Goal: Transaction & Acquisition: Purchase product/service

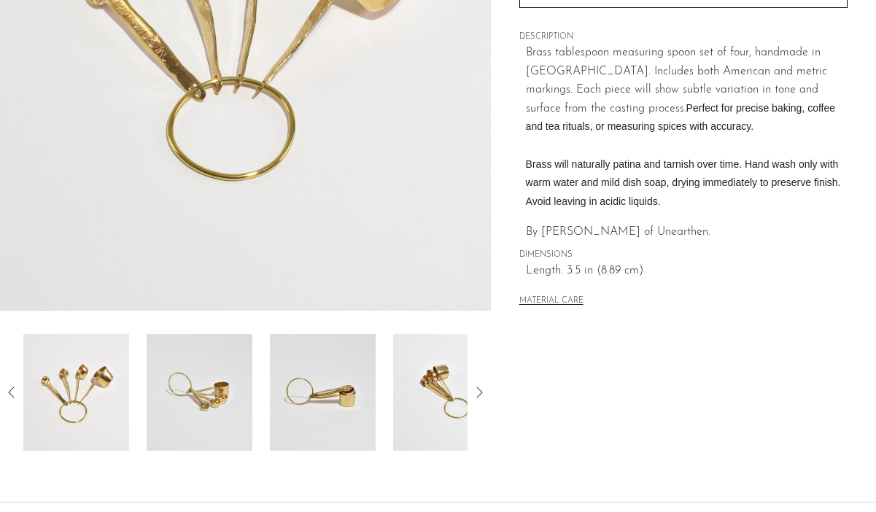
scroll to position [304, 0]
click at [204, 375] on img at bounding box center [200, 393] width 106 height 117
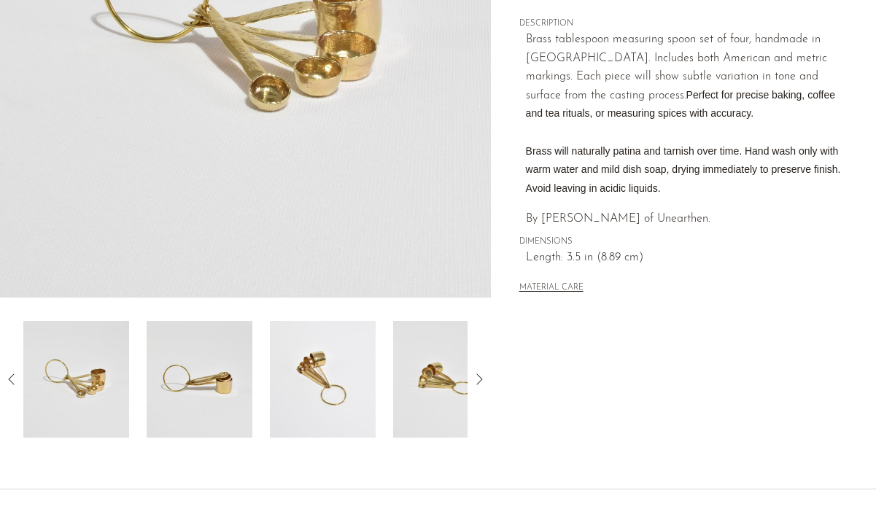
scroll to position [326, 0]
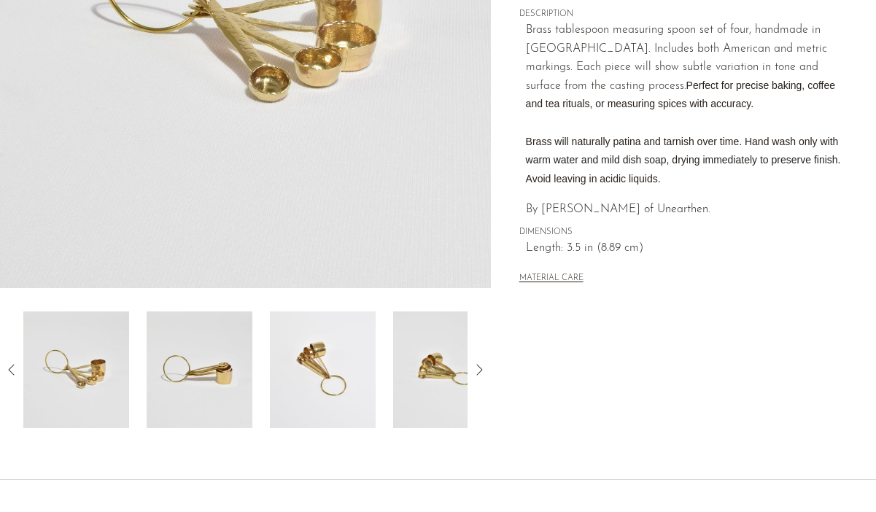
click at [186, 406] on img at bounding box center [200, 369] width 106 height 117
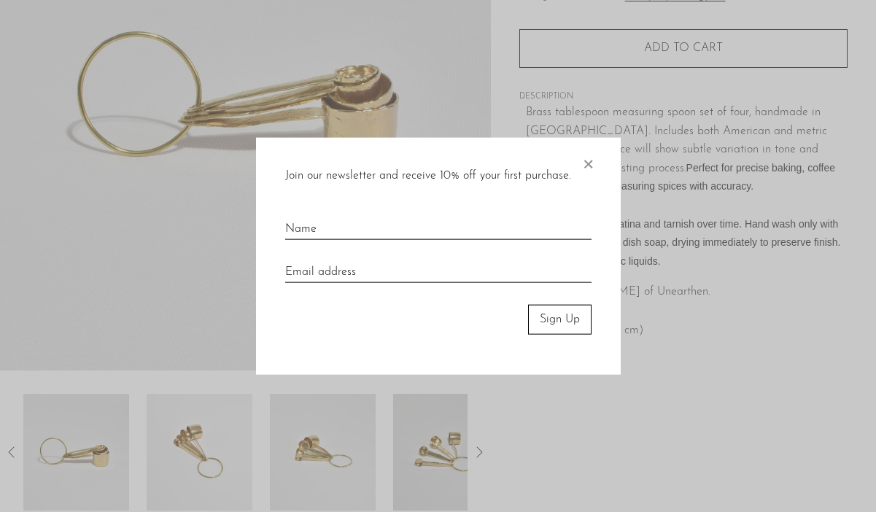
scroll to position [267, 0]
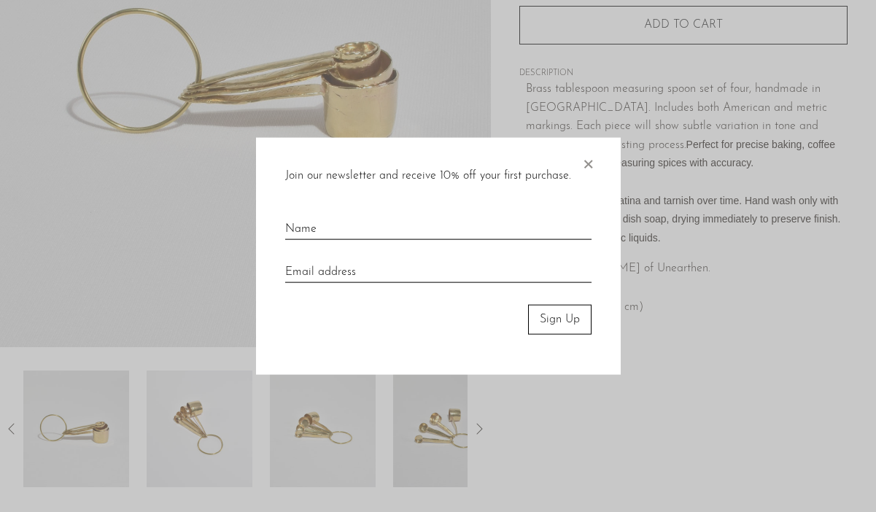
click at [586, 170] on span "×" at bounding box center [588, 161] width 15 height 47
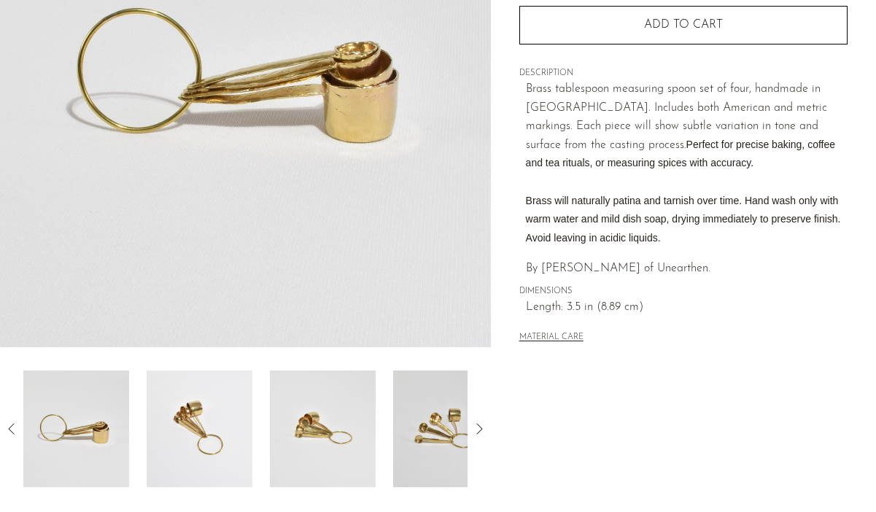
click at [205, 421] on img at bounding box center [200, 429] width 106 height 117
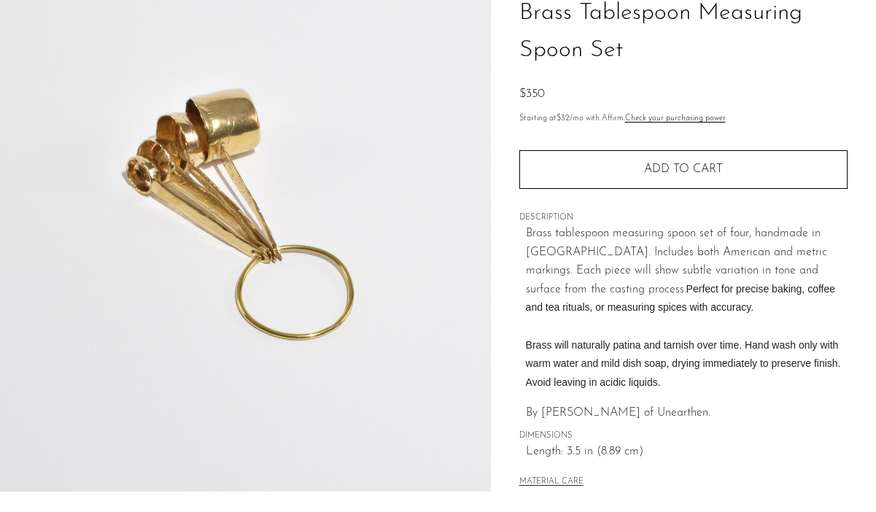
scroll to position [127, 0]
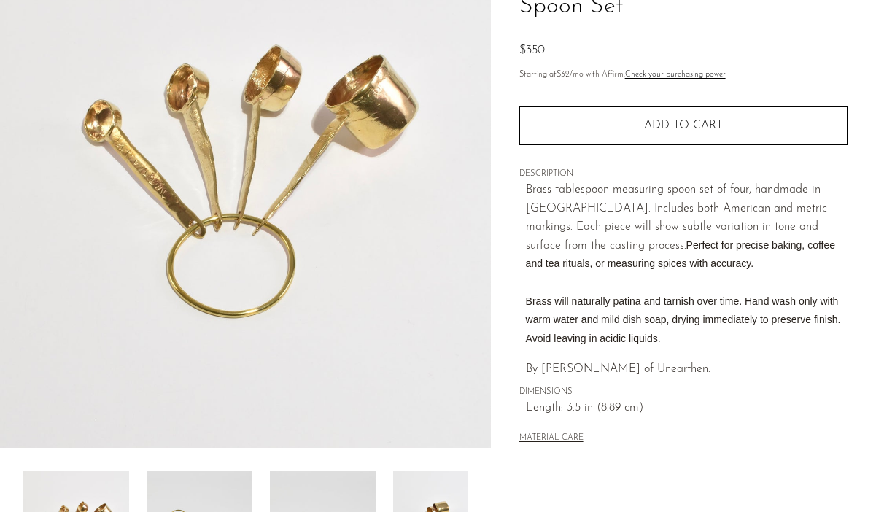
scroll to position [165, 0]
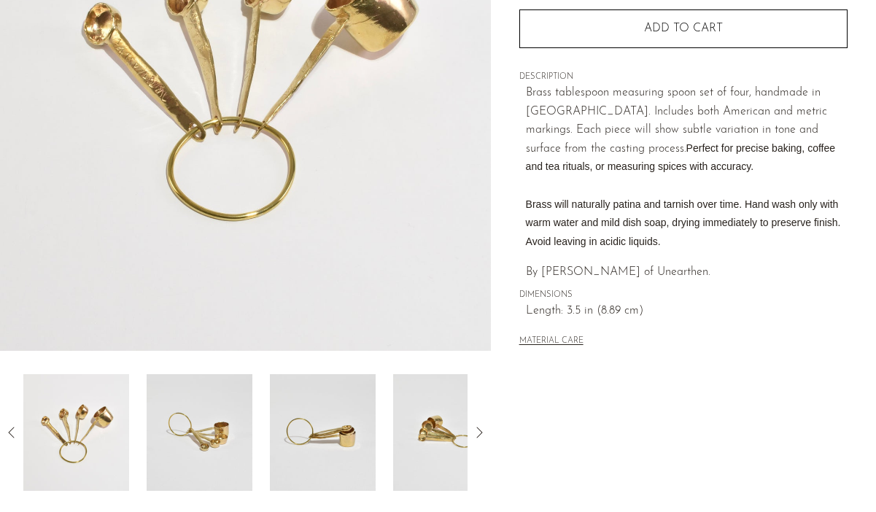
scroll to position [264, 0]
click at [96, 446] on img at bounding box center [76, 431] width 106 height 117
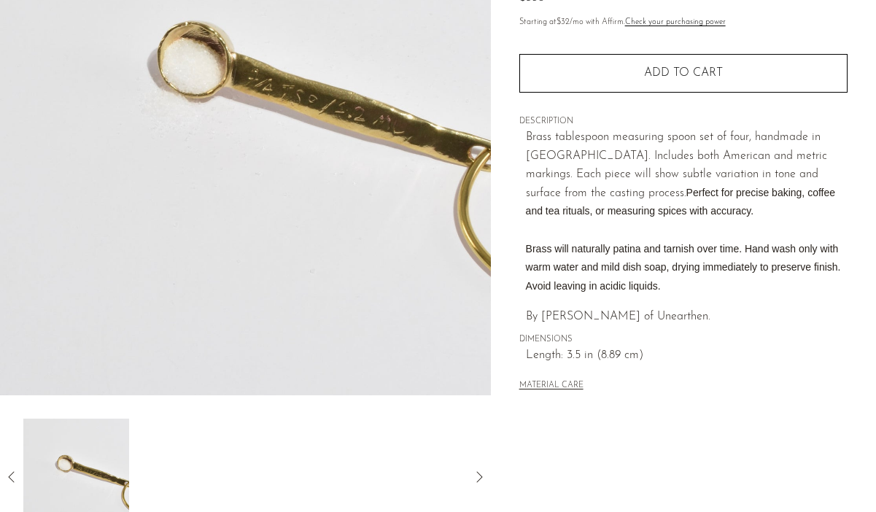
scroll to position [0, 0]
